Goal: Task Accomplishment & Management: Use online tool/utility

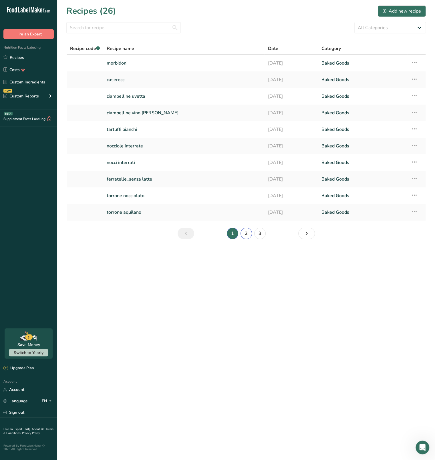
click at [243, 233] on link "2" at bounding box center [246, 233] width 11 height 11
click at [369, 272] on main "Recipes (26) Add new recipe All Categories Baked Goods [GEOGRAPHIC_DATA] Confec…" at bounding box center [217, 230] width 435 height 460
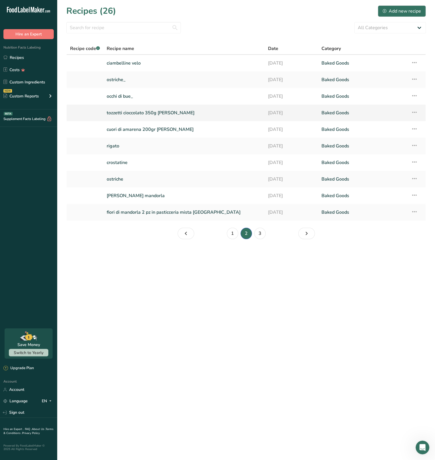
click at [121, 111] on link "tozzetti cioccolato 350g [PERSON_NAME]" at bounding box center [184, 113] width 154 height 12
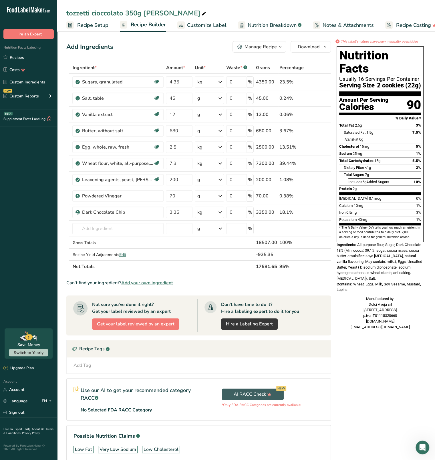
click at [204, 28] on span "Customize Label" at bounding box center [206, 25] width 39 height 8
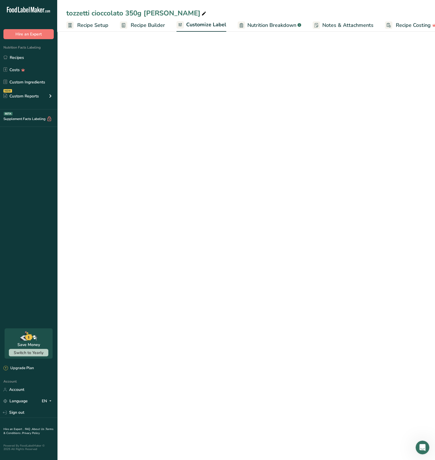
scroll to position [0, 10]
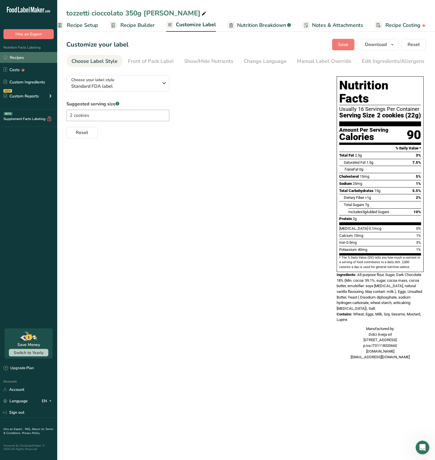
click at [26, 55] on link "Recipes" at bounding box center [28, 57] width 57 height 11
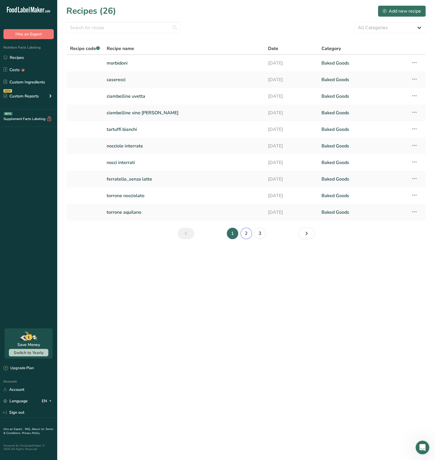
click at [249, 233] on link "2" at bounding box center [246, 233] width 11 height 11
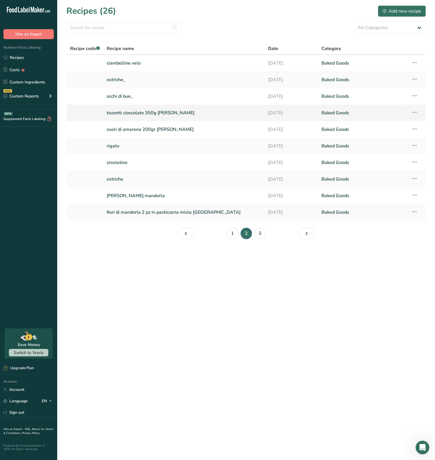
click at [414, 110] on icon at bounding box center [414, 112] width 7 height 10
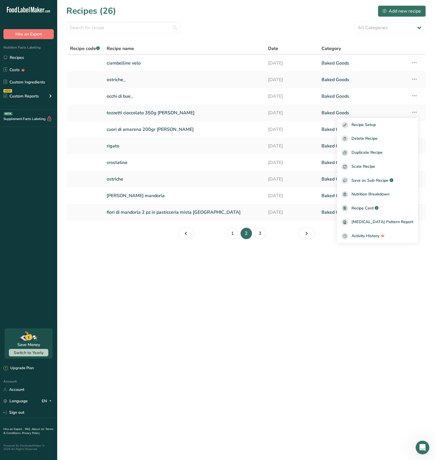
click at [300, 242] on section "Recipes (26) Add new recipe All Categories Baked Goods [GEOGRAPHIC_DATA] Confec…" at bounding box center [246, 124] width 378 height 249
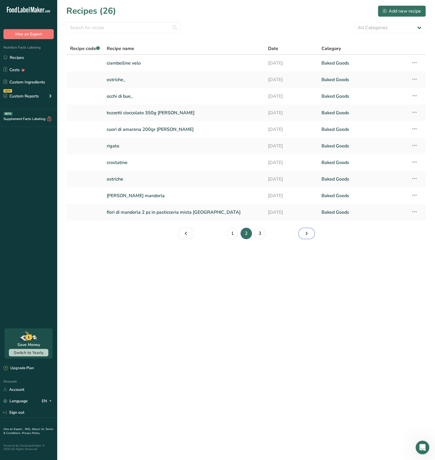
click at [303, 236] on icon "Page 3." at bounding box center [306, 234] width 7 height 10
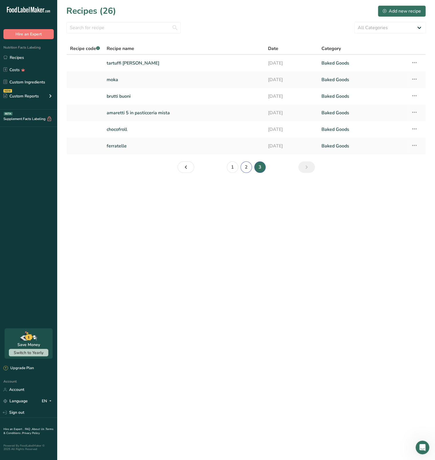
click at [246, 167] on link "2" at bounding box center [246, 167] width 11 height 11
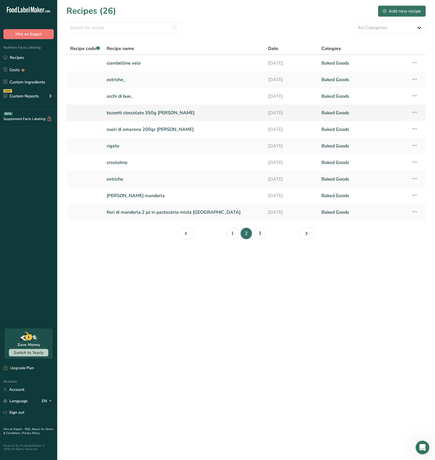
click at [124, 115] on link "tozzetti cioccolato 350g [PERSON_NAME]" at bounding box center [184, 113] width 154 height 12
click at [412, 110] on icon at bounding box center [414, 112] width 7 height 10
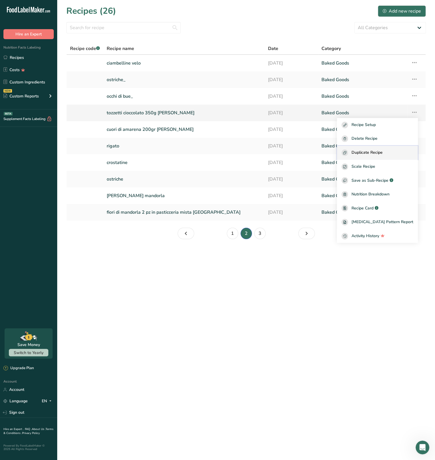
click at [359, 150] on div "Duplicate Recipe" at bounding box center [378, 153] width 72 height 7
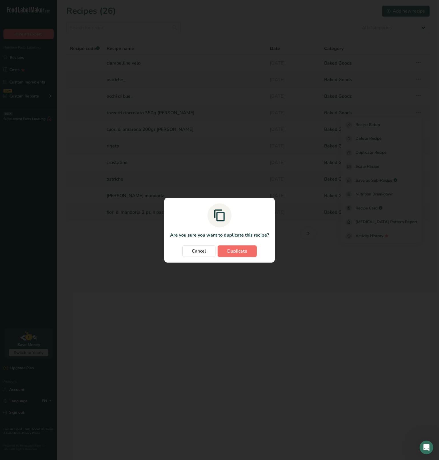
click at [240, 250] on span "Duplicate" at bounding box center [237, 251] width 20 height 7
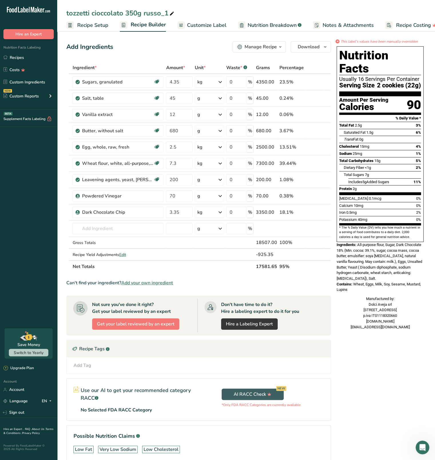
click at [132, 11] on div "tozzetti cioccolato 350g russo_1" at bounding box center [120, 13] width 109 height 10
drag, startPoint x: 126, startPoint y: 11, endPoint x: 138, endPoint y: 12, distance: 12.1
click at [138, 12] on input "tozzetti cioccolato 350g russo_1" at bounding box center [246, 13] width 360 height 10
drag, startPoint x: 146, startPoint y: 11, endPoint x: 243, endPoint y: 8, distance: 97.9
click at [243, 8] on input "tozzetti cioccolato 200g russo_1" at bounding box center [246, 13] width 360 height 10
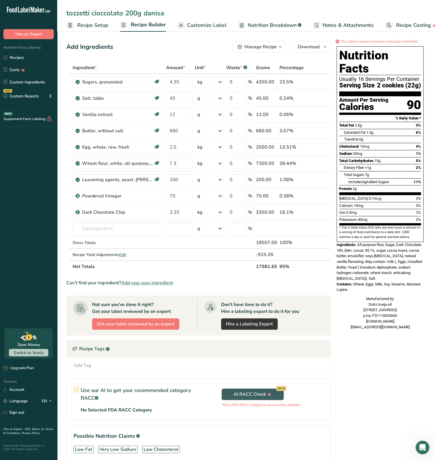
click at [243, 8] on input "tozzetti cioccolato 200g danisa" at bounding box center [246, 13] width 360 height 10
click at [255, 13] on input "tozzetti cioccolato 200g danisa" at bounding box center [246, 13] width 360 height 10
type input "tozzetti cioccolato 200g danisa"
click at [45, 187] on div ".a-20{fill:#fff;} Hire an Expert Nutrition Facts Labeling Recipes Costs Custom …" at bounding box center [28, 164] width 57 height 319
click at [228, 27] on ul "Recipe Setup Recipe Builder Customize Label Nutrition Breakdown .a-a{fill:#3473…" at bounding box center [252, 24] width 391 height 13
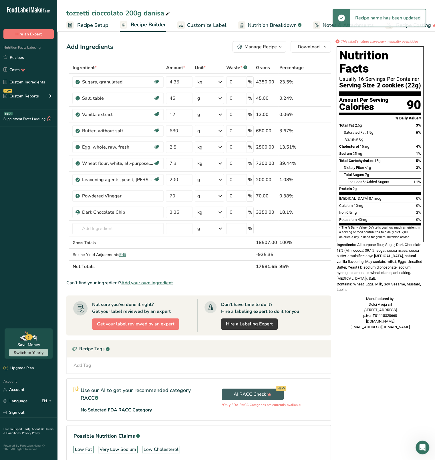
click at [201, 25] on span "Customize Label" at bounding box center [206, 25] width 39 height 8
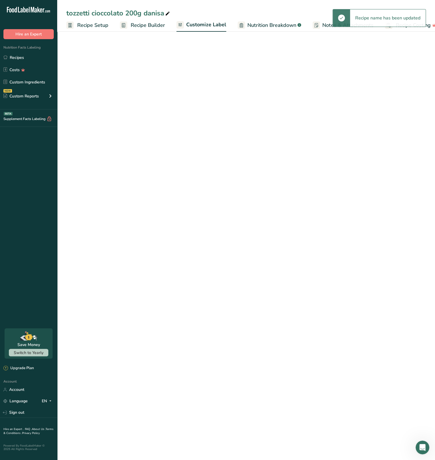
scroll to position [0, 10]
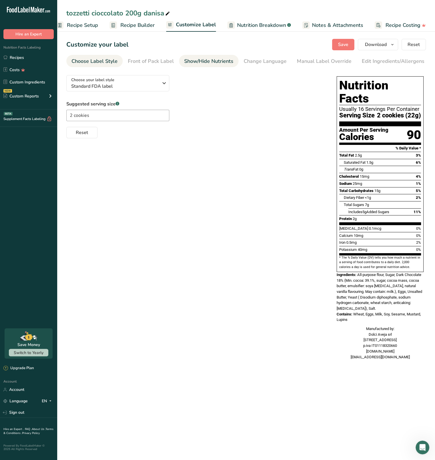
click at [209, 61] on div "Show/Hide Nutrients" at bounding box center [208, 61] width 49 height 8
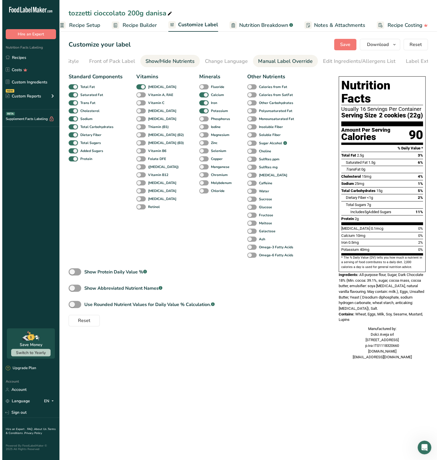
scroll to position [0, 56]
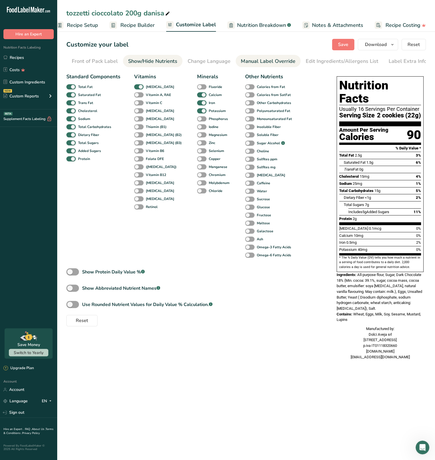
click at [245, 60] on div "Manual Label Override" at bounding box center [268, 61] width 55 height 8
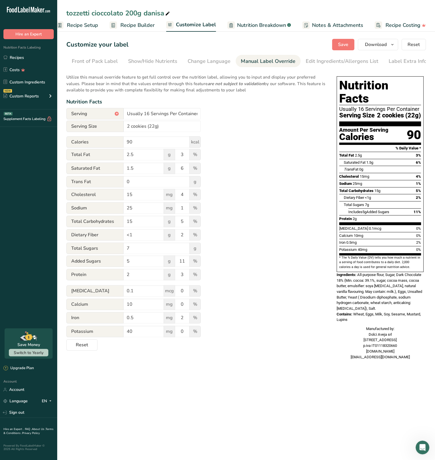
drag, startPoint x: 317, startPoint y: 109, endPoint x: 312, endPoint y: 109, distance: 4.6
click at [317, 109] on div "Utilize this manual override feature to get full control over the nutrition lab…" at bounding box center [195, 211] width 259 height 280
click at [148, 116] on input "Usually 16 Servings Per Container" at bounding box center [162, 113] width 77 height 11
type input "Usually 9 Servings Per Container"
click at [226, 128] on div "Utilize this manual override feature to get full control over the nutrition lab…" at bounding box center [195, 211] width 259 height 280
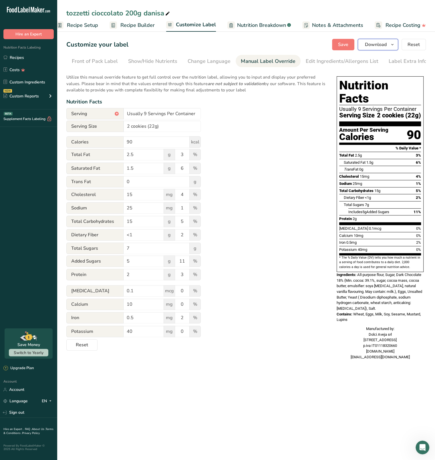
click at [397, 46] on button "Download" at bounding box center [378, 44] width 40 height 11
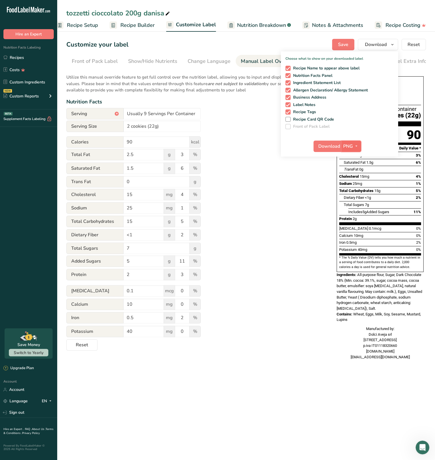
click at [350, 141] on button "PNG" at bounding box center [352, 146] width 20 height 11
click at [353, 177] on link "SVG" at bounding box center [352, 176] width 18 height 9
click at [335, 149] on span "Download" at bounding box center [329, 146] width 22 height 7
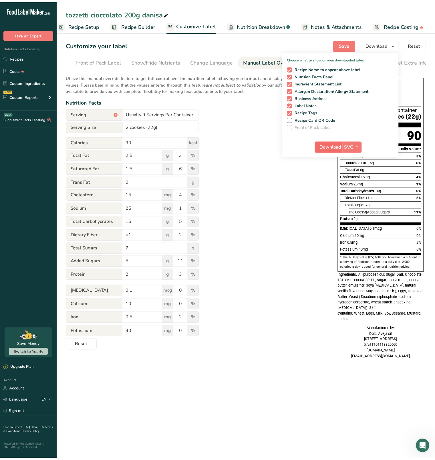
scroll to position [0, 6]
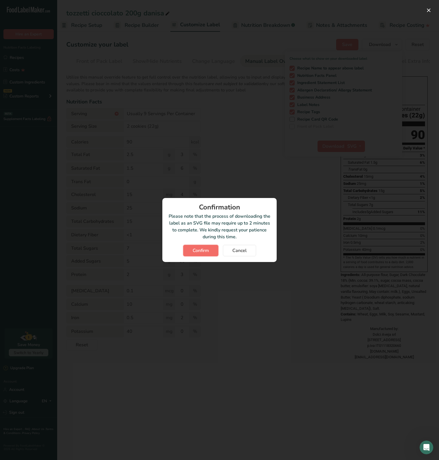
click at [198, 250] on span "Confirm" at bounding box center [201, 250] width 16 height 7
